Goal: Communication & Community: Participate in discussion

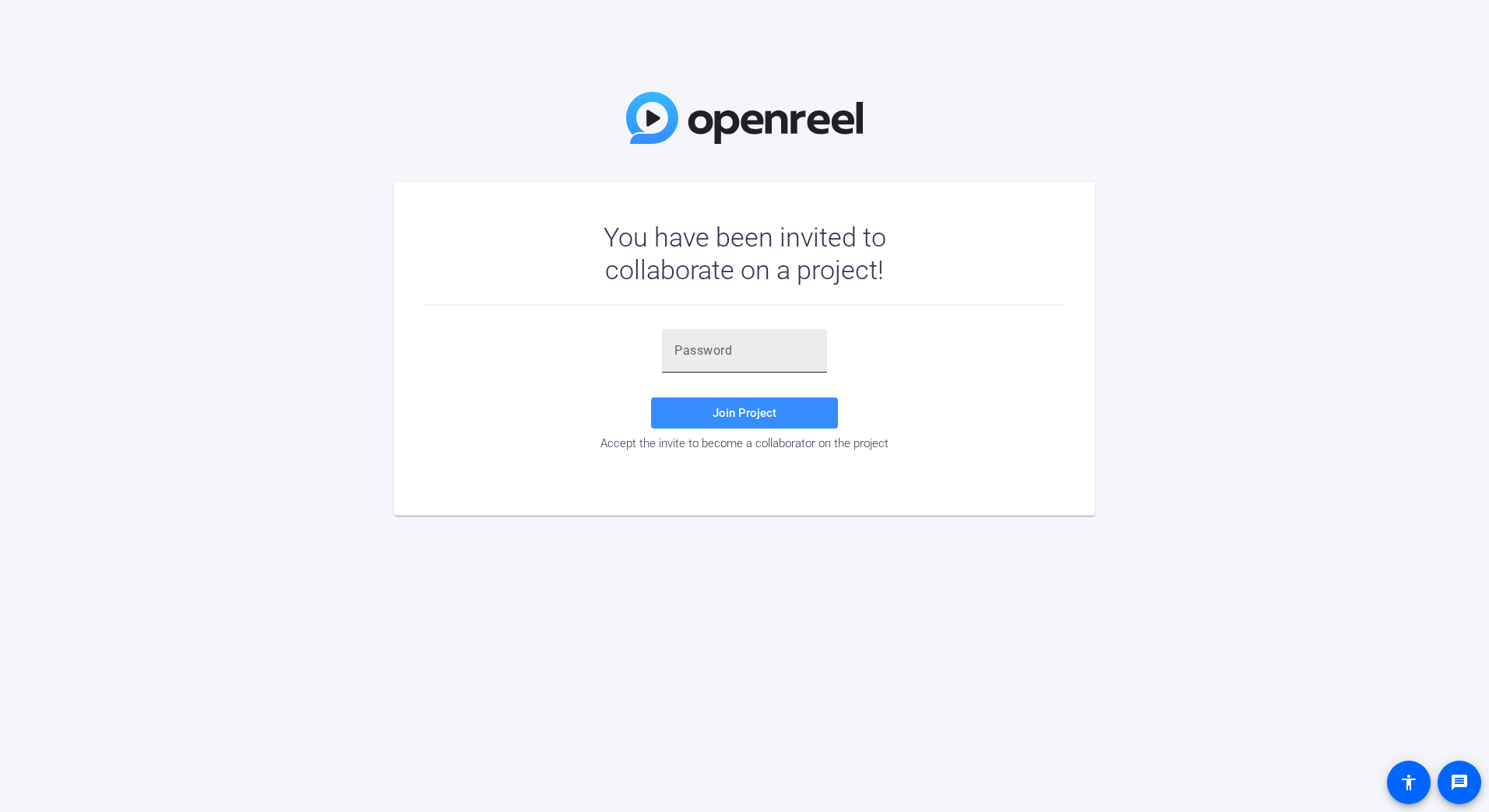
click at [760, 360] on div at bounding box center [744, 351] width 140 height 44
paste input "zF#Vc@"
type input "zF#Vc@"
click at [763, 419] on span "Join Project" at bounding box center [744, 413] width 64 height 14
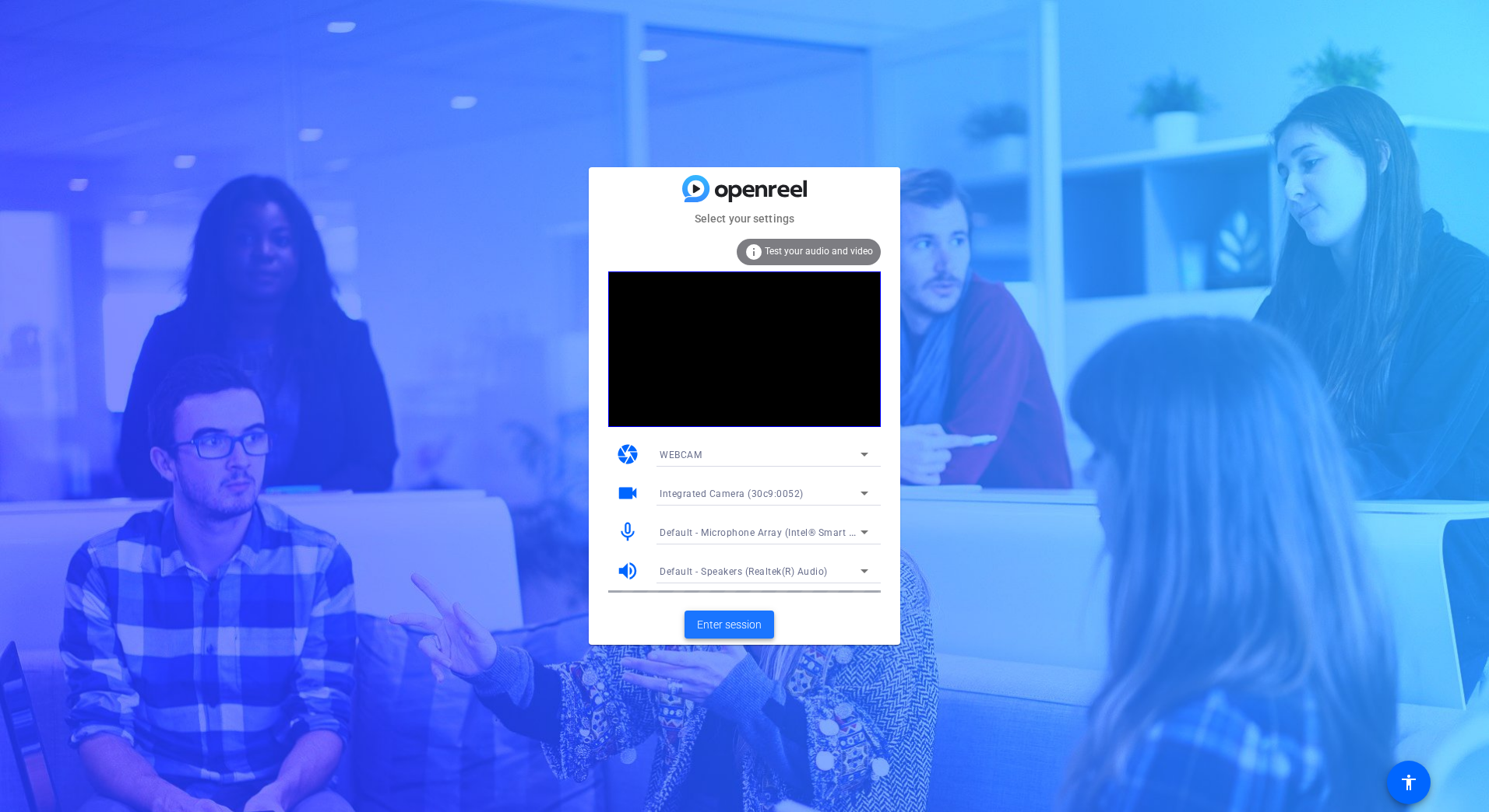
click at [732, 627] on span "Enter session" at bounding box center [729, 625] width 65 height 16
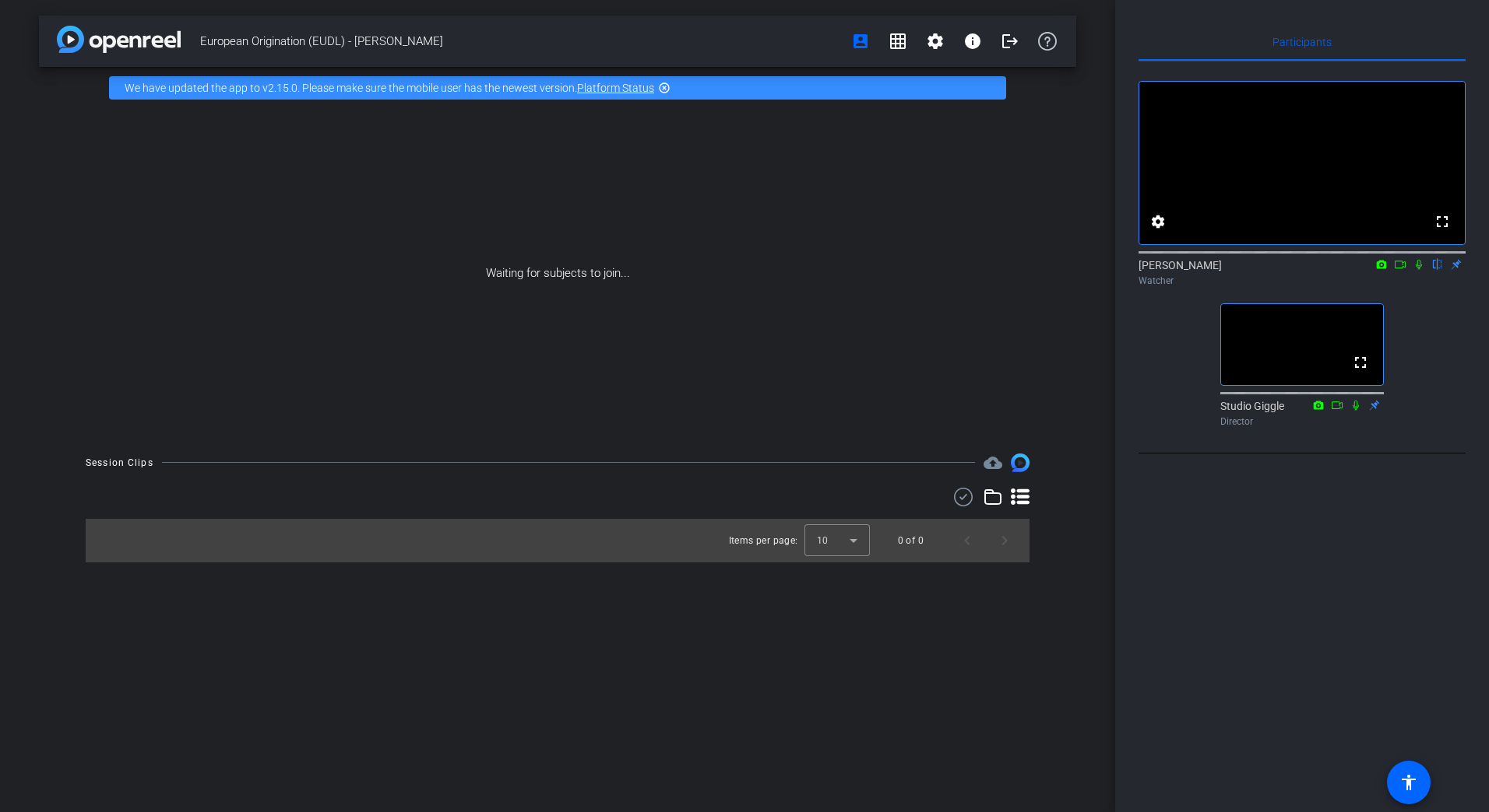
click at [1134, 661] on div "Participants fullscreen settings [PERSON_NAME] flip Watcher fullscreen Studio G…" at bounding box center [1301, 406] width 373 height 812
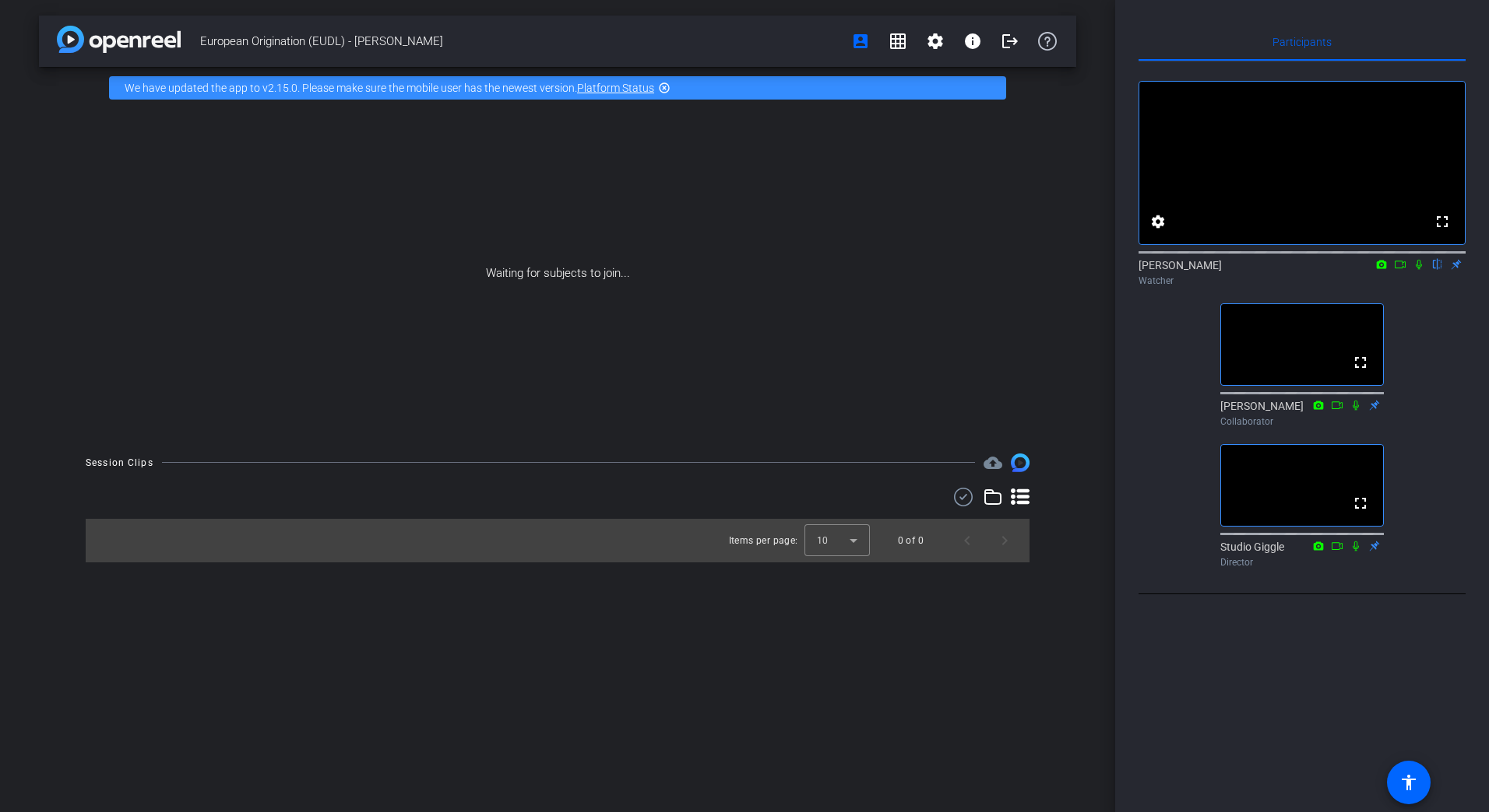
click at [664, 91] on mat-icon "highlight_off" at bounding box center [663, 87] width 12 height 12
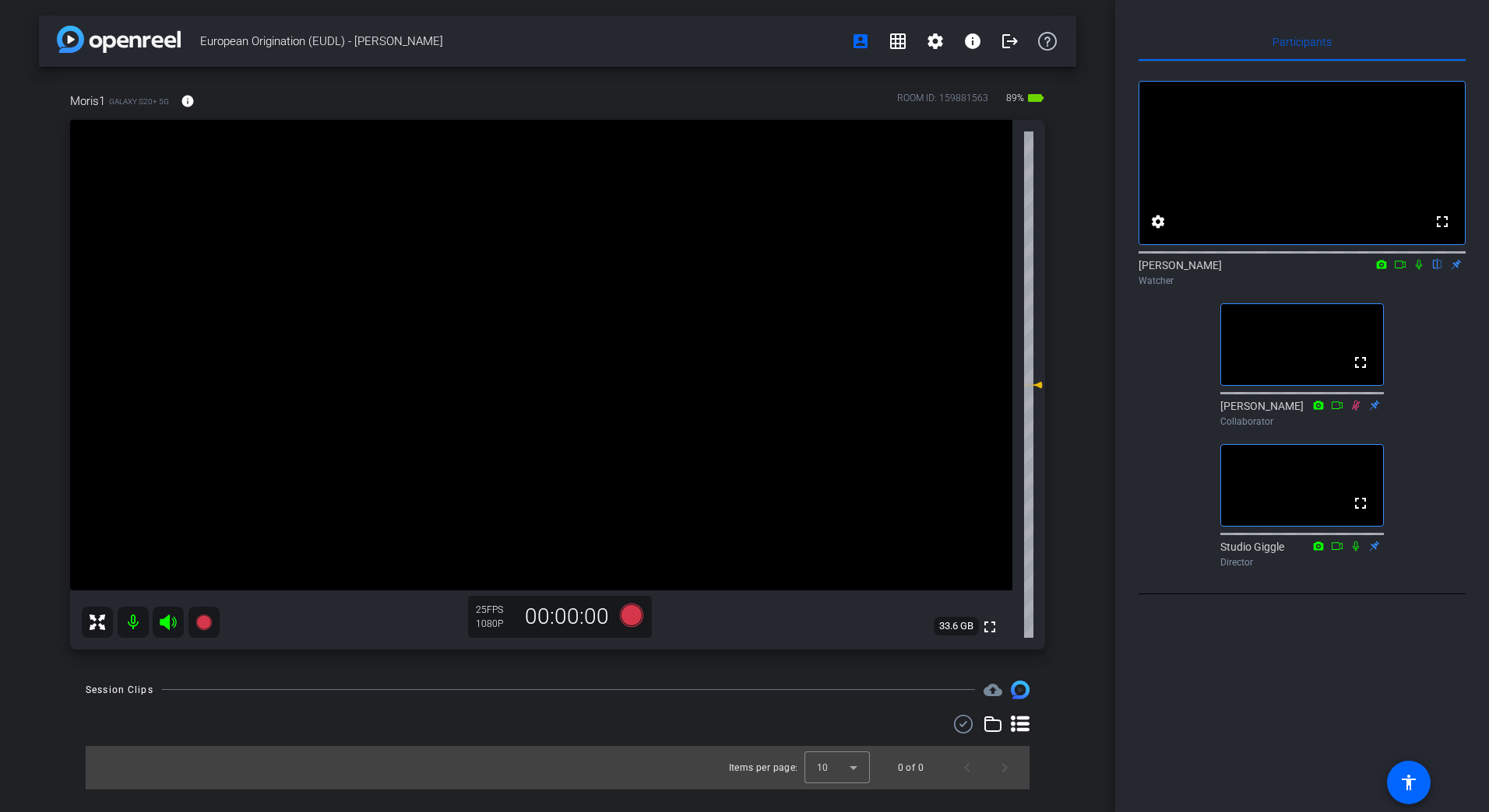
click at [1399, 270] on icon at bounding box center [1400, 264] width 12 height 10
click at [1438, 270] on icon at bounding box center [1437, 264] width 12 height 10
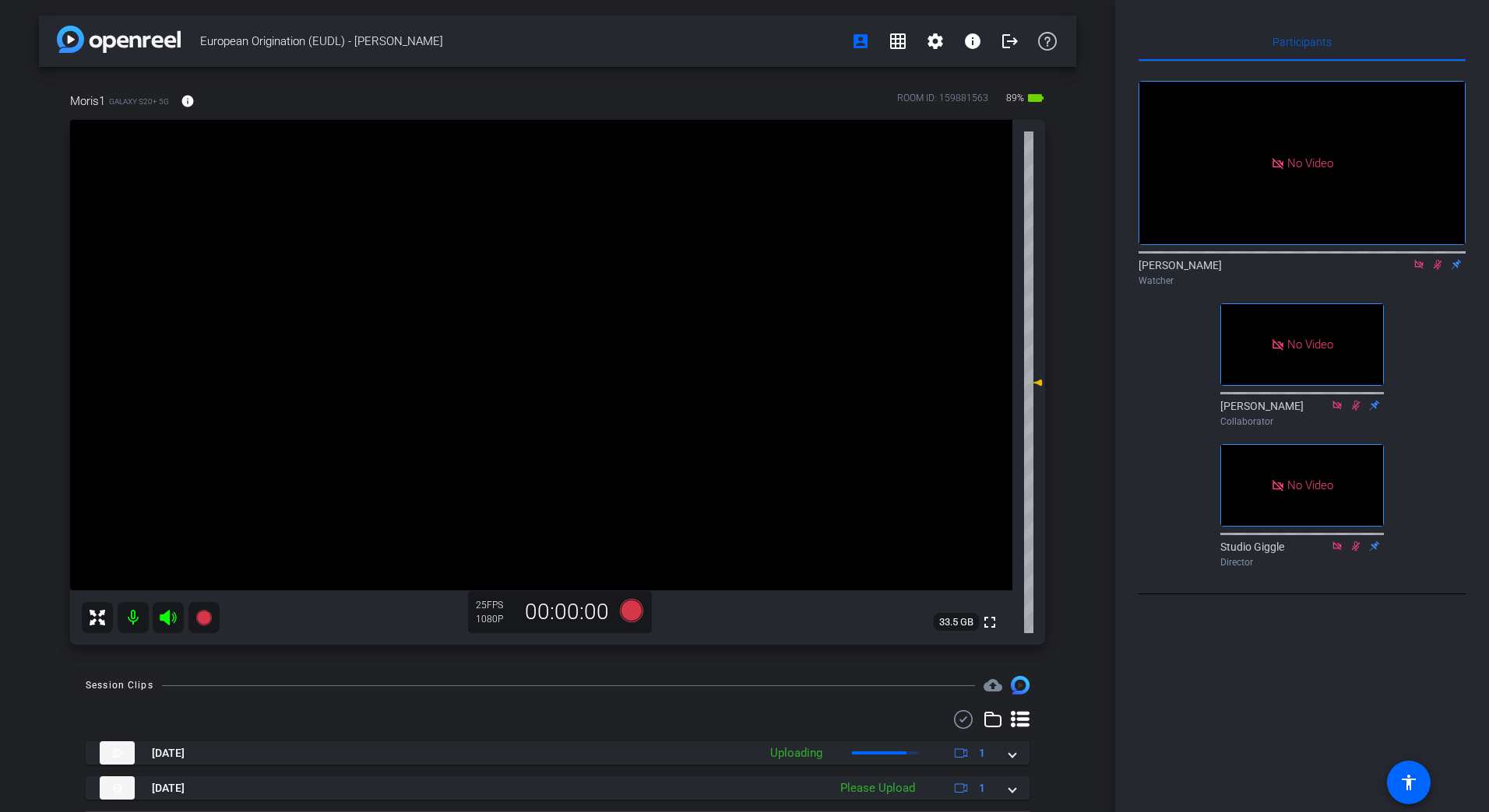
click at [1416, 269] on icon at bounding box center [1418, 264] width 9 height 9
click at [1419, 270] on icon at bounding box center [1419, 265] width 9 height 10
click at [1395, 270] on icon at bounding box center [1400, 264] width 12 height 10
click at [1441, 270] on icon at bounding box center [1437, 264] width 12 height 10
click at [1413, 270] on icon at bounding box center [1418, 264] width 12 height 10
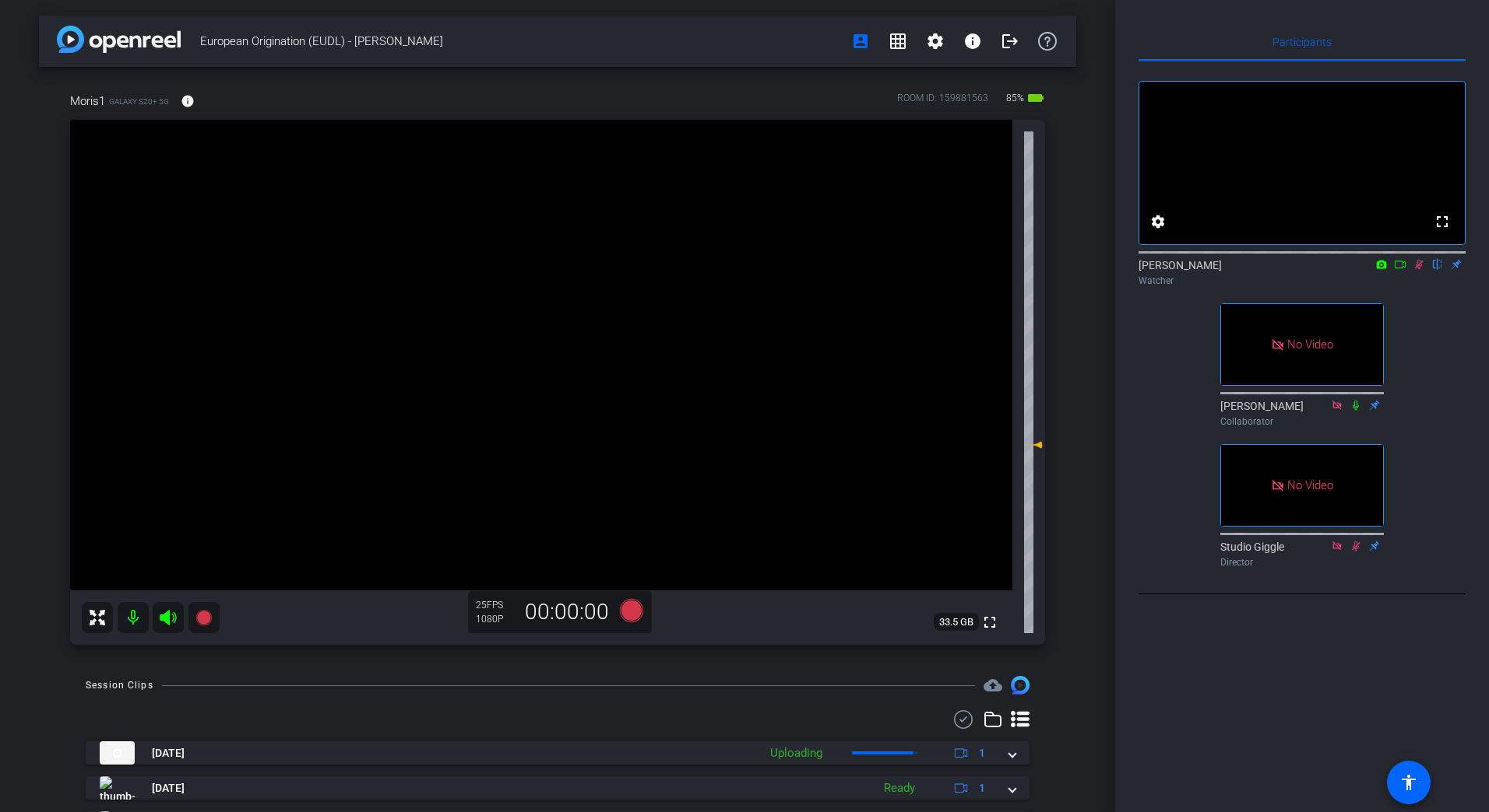
click at [1421, 270] on icon at bounding box center [1418, 264] width 12 height 10
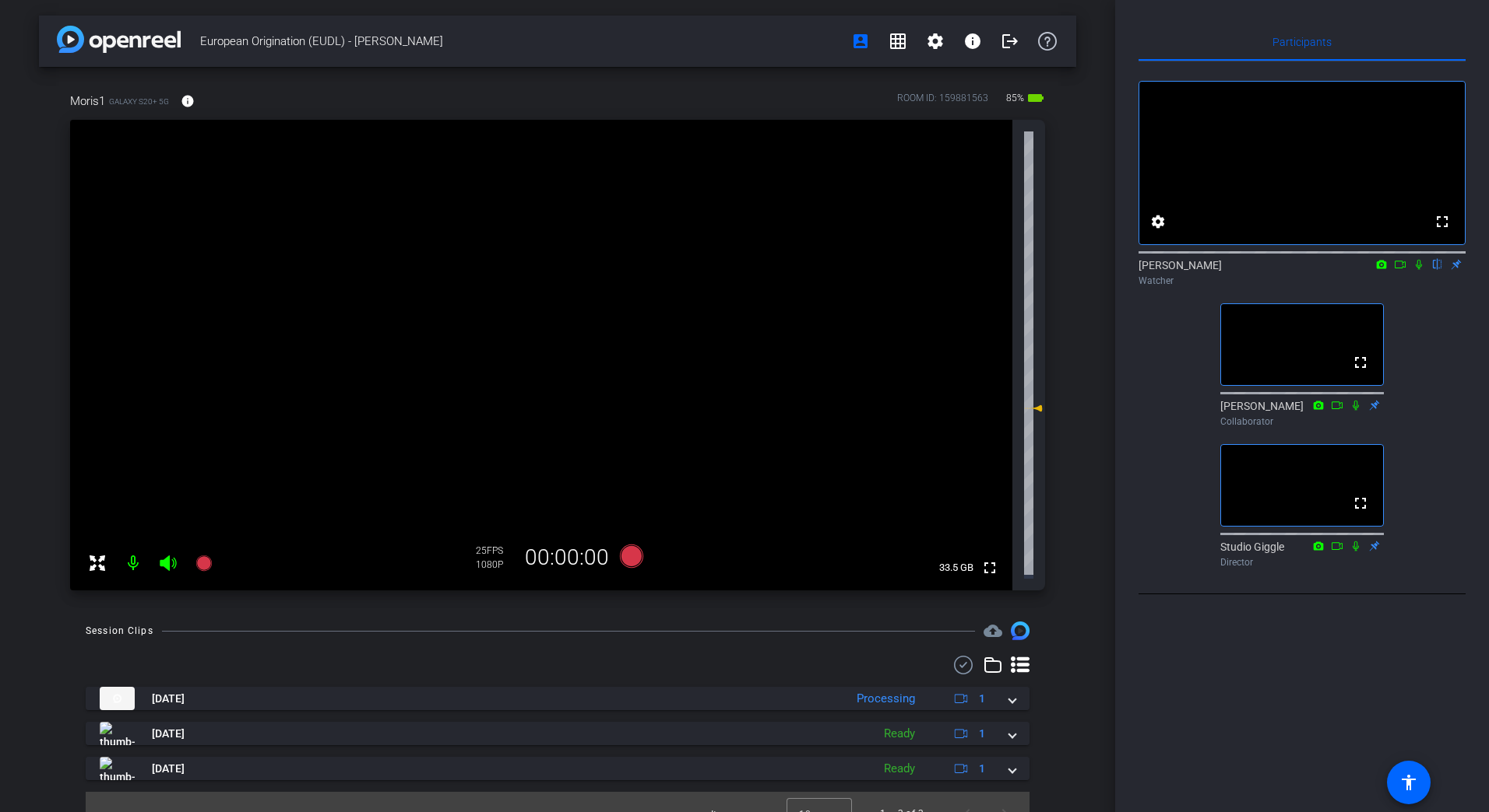
click at [1393, 272] on mat-icon at bounding box center [1400, 264] width 19 height 14
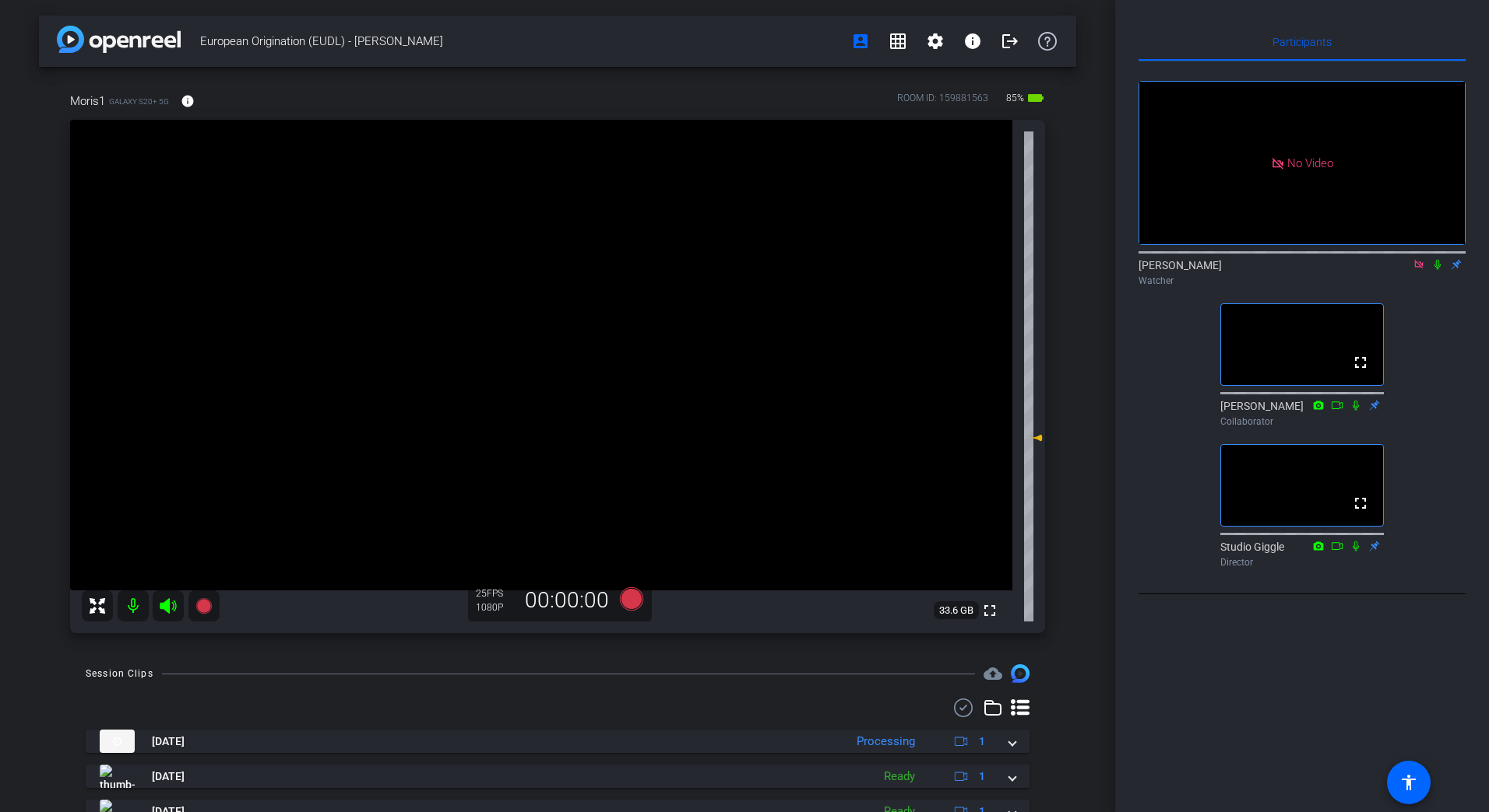
click at [1436, 270] on icon at bounding box center [1437, 264] width 12 height 10
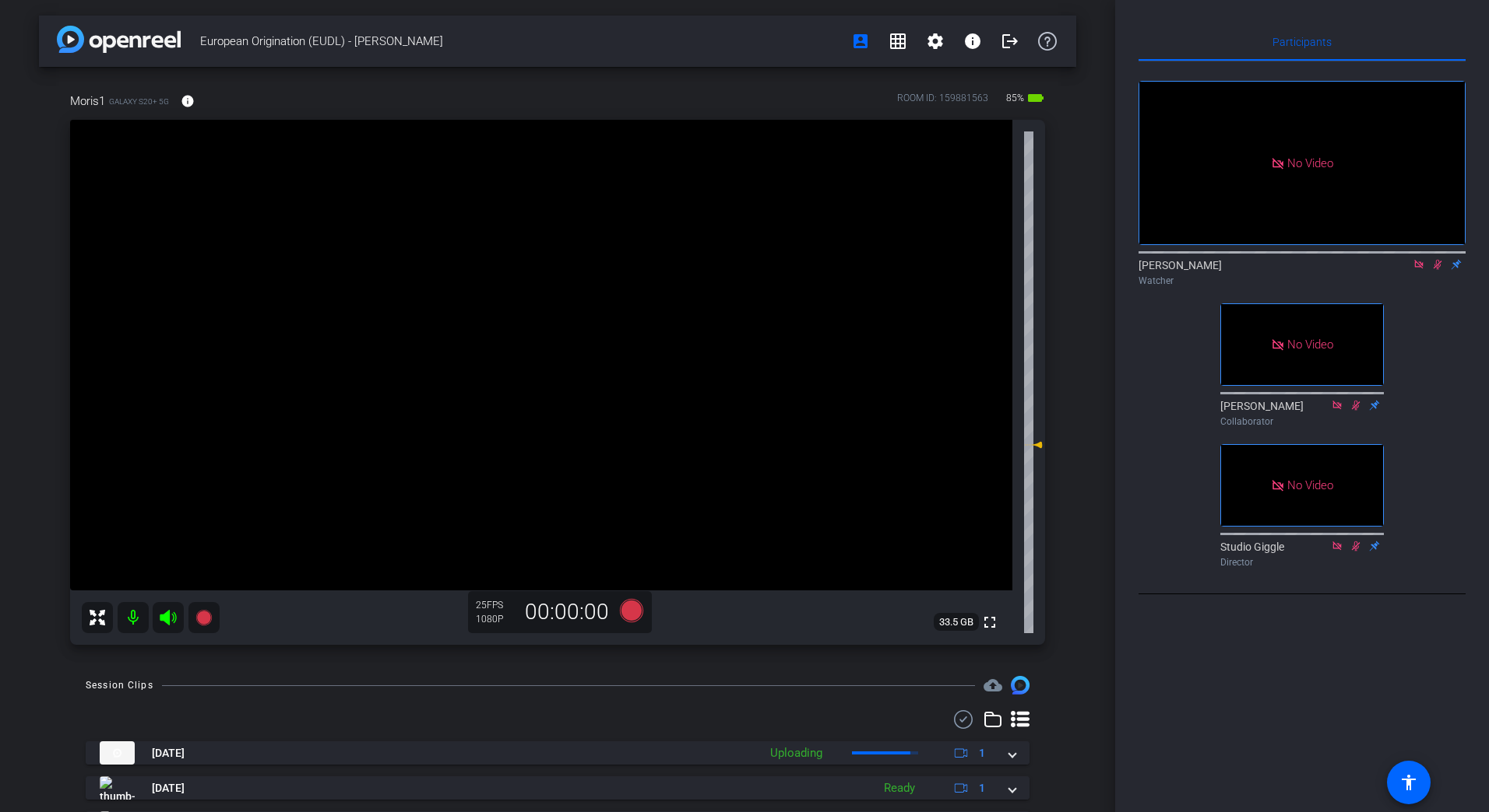
click at [1417, 270] on icon at bounding box center [1418, 264] width 12 height 10
click at [1411, 272] on mat-icon at bounding box center [1419, 264] width 19 height 14
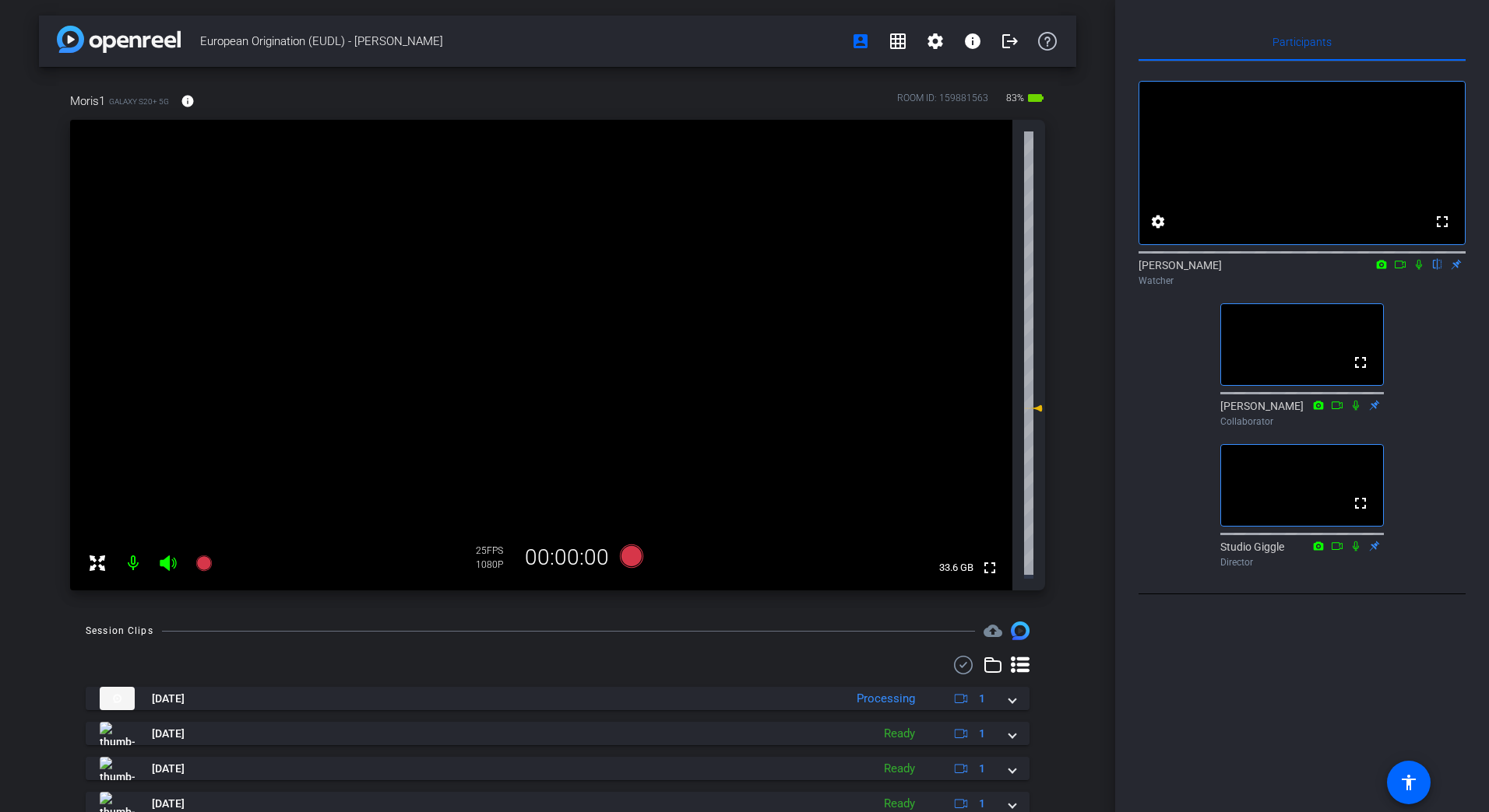
click at [1403, 269] on icon at bounding box center [1399, 264] width 10 height 8
click at [1438, 270] on icon at bounding box center [1437, 264] width 12 height 10
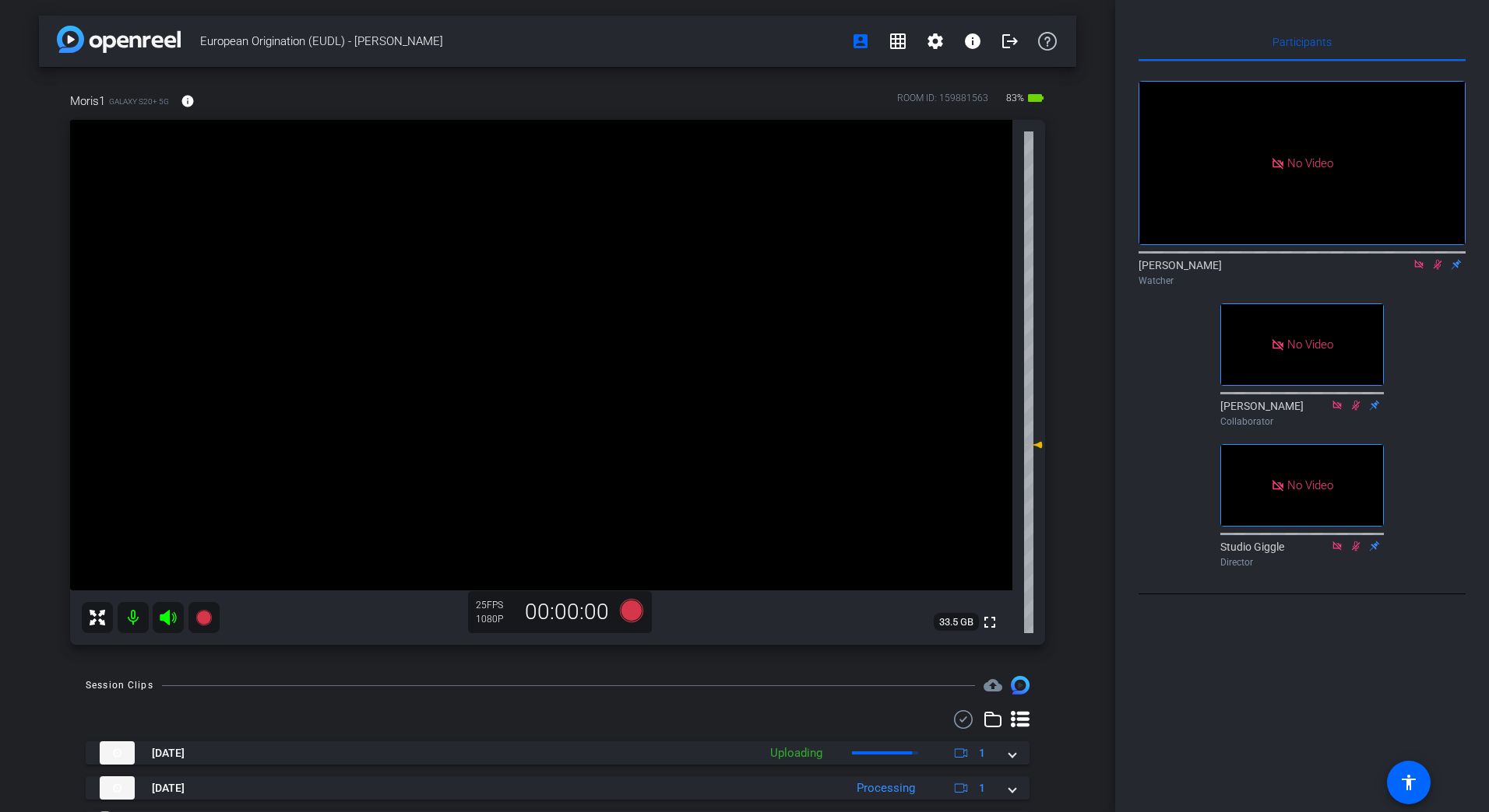
click at [1419, 270] on icon at bounding box center [1418, 264] width 12 height 10
click at [1420, 270] on icon at bounding box center [1418, 264] width 12 height 10
